Goal: Download file/media

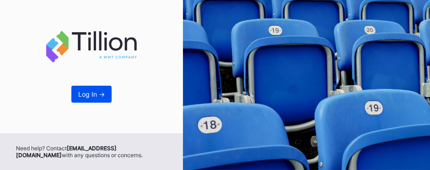
click at [96, 98] on div "Log In ->" at bounding box center [91, 94] width 27 height 8
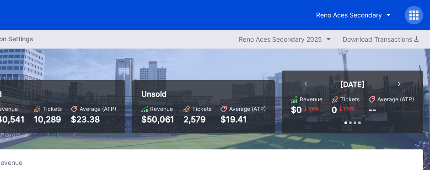
scroll to position [0, 118]
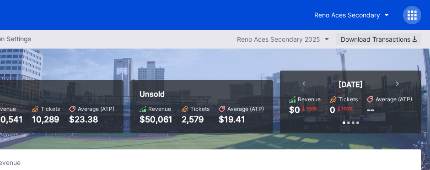
click at [408, 39] on div "Download Transactions" at bounding box center [379, 39] width 76 height 8
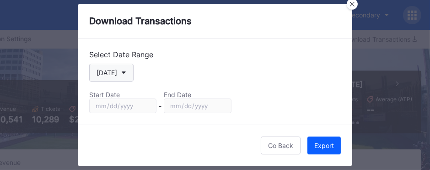
click at [122, 72] on icon "button" at bounding box center [124, 72] width 5 height 3
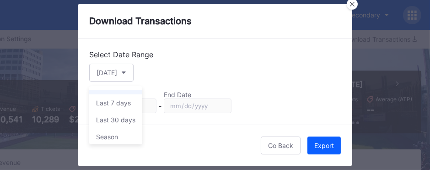
scroll to position [48, 0]
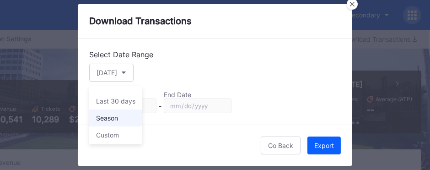
click at [119, 117] on div "Season" at bounding box center [115, 117] width 53 height 17
type input "[DATE]"
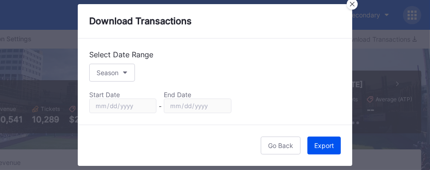
click at [330, 146] on div "Export" at bounding box center [324, 145] width 20 height 8
